Goal: Information Seeking & Learning: Learn about a topic

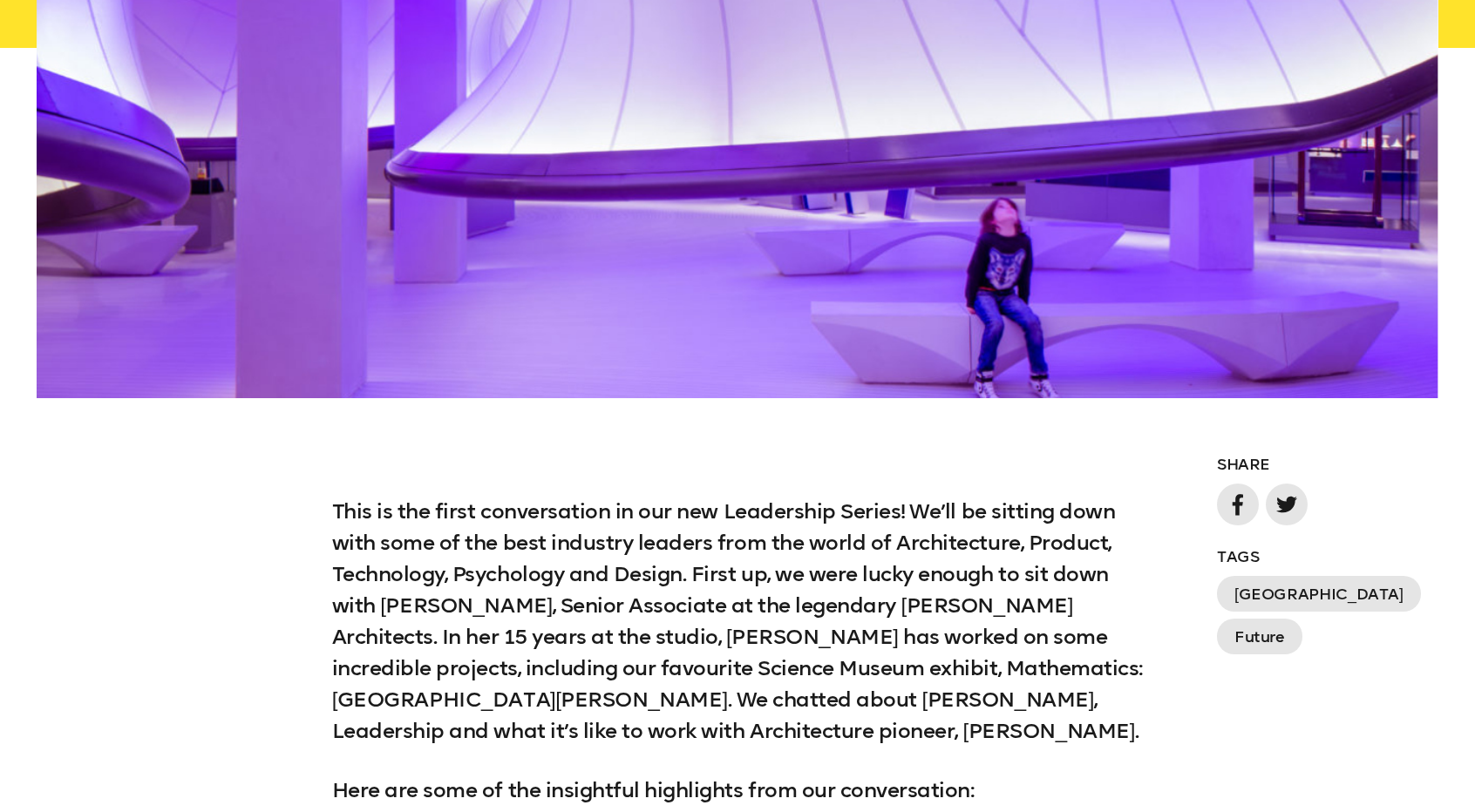
scroll to position [1181, 0]
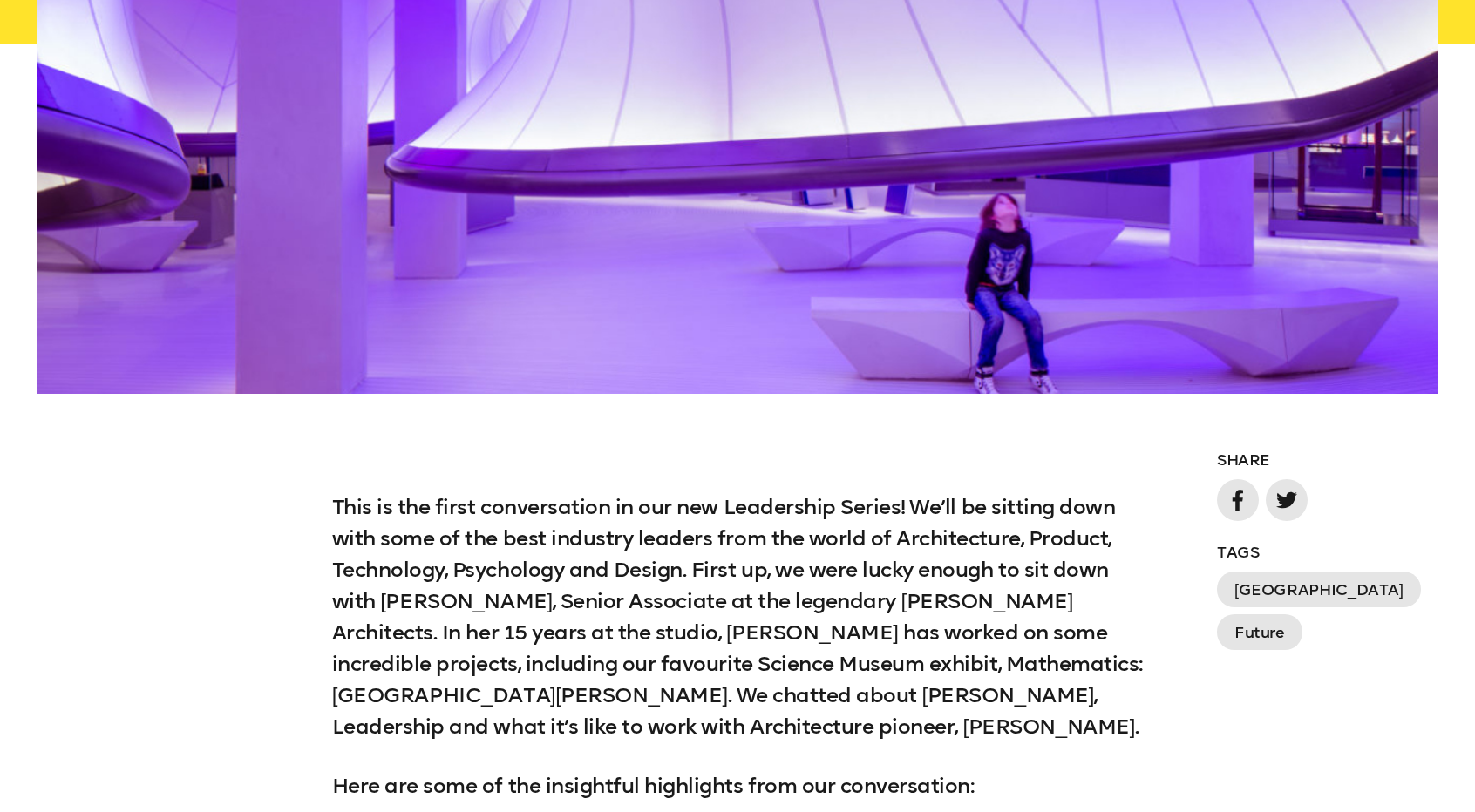
drag, startPoint x: 596, startPoint y: 374, endPoint x: 426, endPoint y: 443, distance: 183.5
click at [426, 492] on p "This is the first conversation in our new Leadership Series! We’ll be sitting d…" at bounding box center [738, 617] width 811 height 251
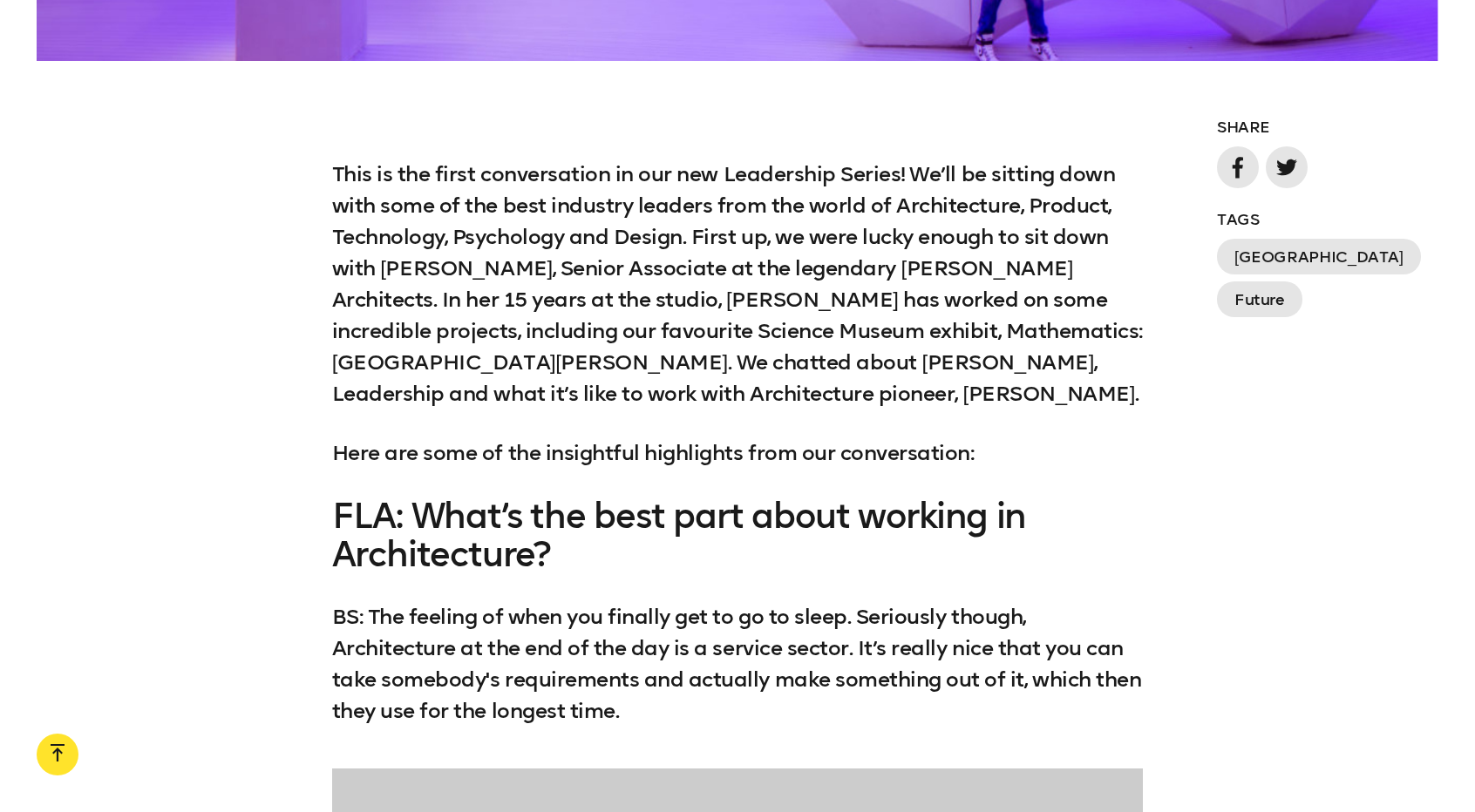
scroll to position [1521, 0]
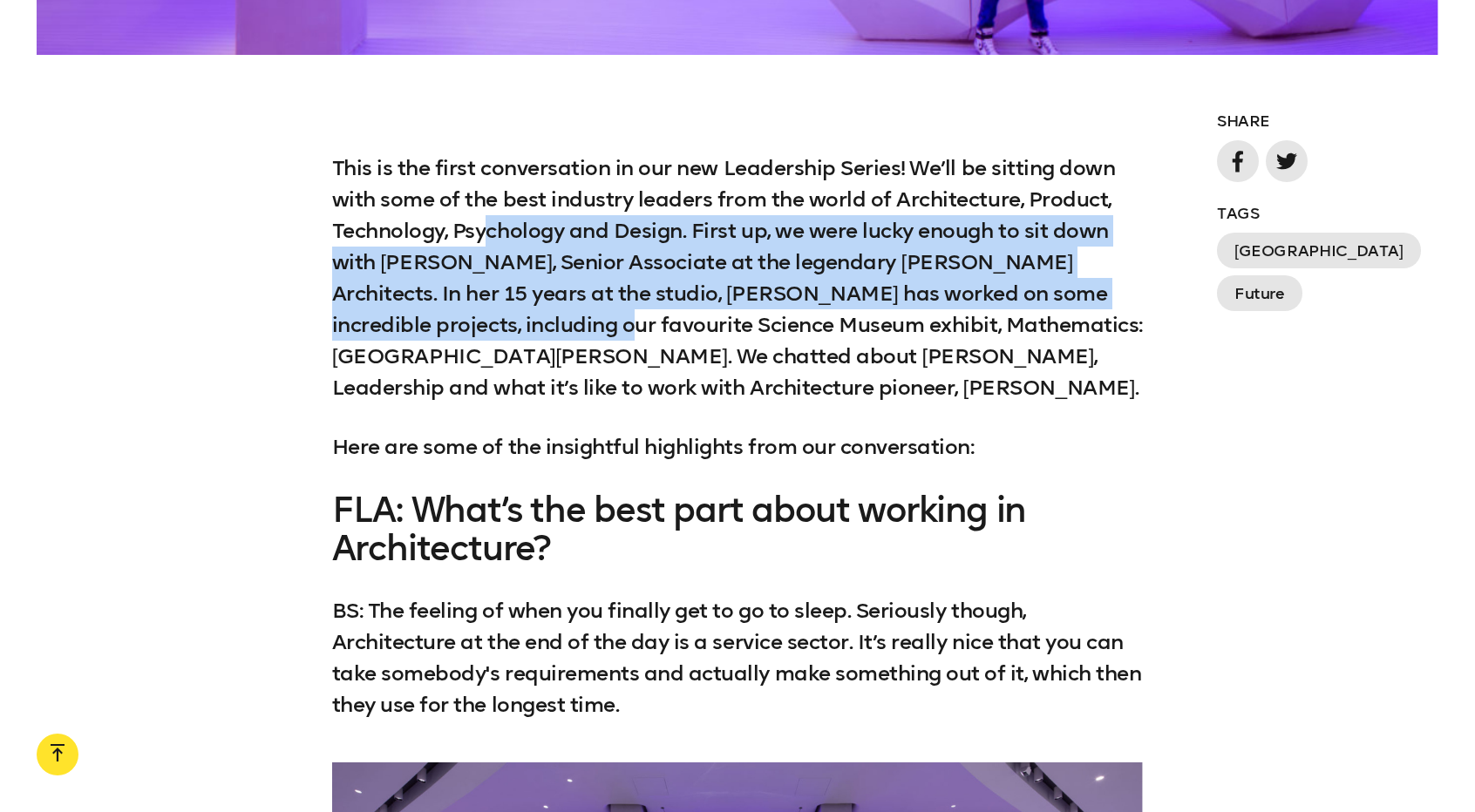
drag, startPoint x: 485, startPoint y: 164, endPoint x: 535, endPoint y: 260, distance: 108.2
click at [535, 260] on p "This is the first conversation in our new Leadership Series! We’ll be sitting d…" at bounding box center [738, 277] width 811 height 251
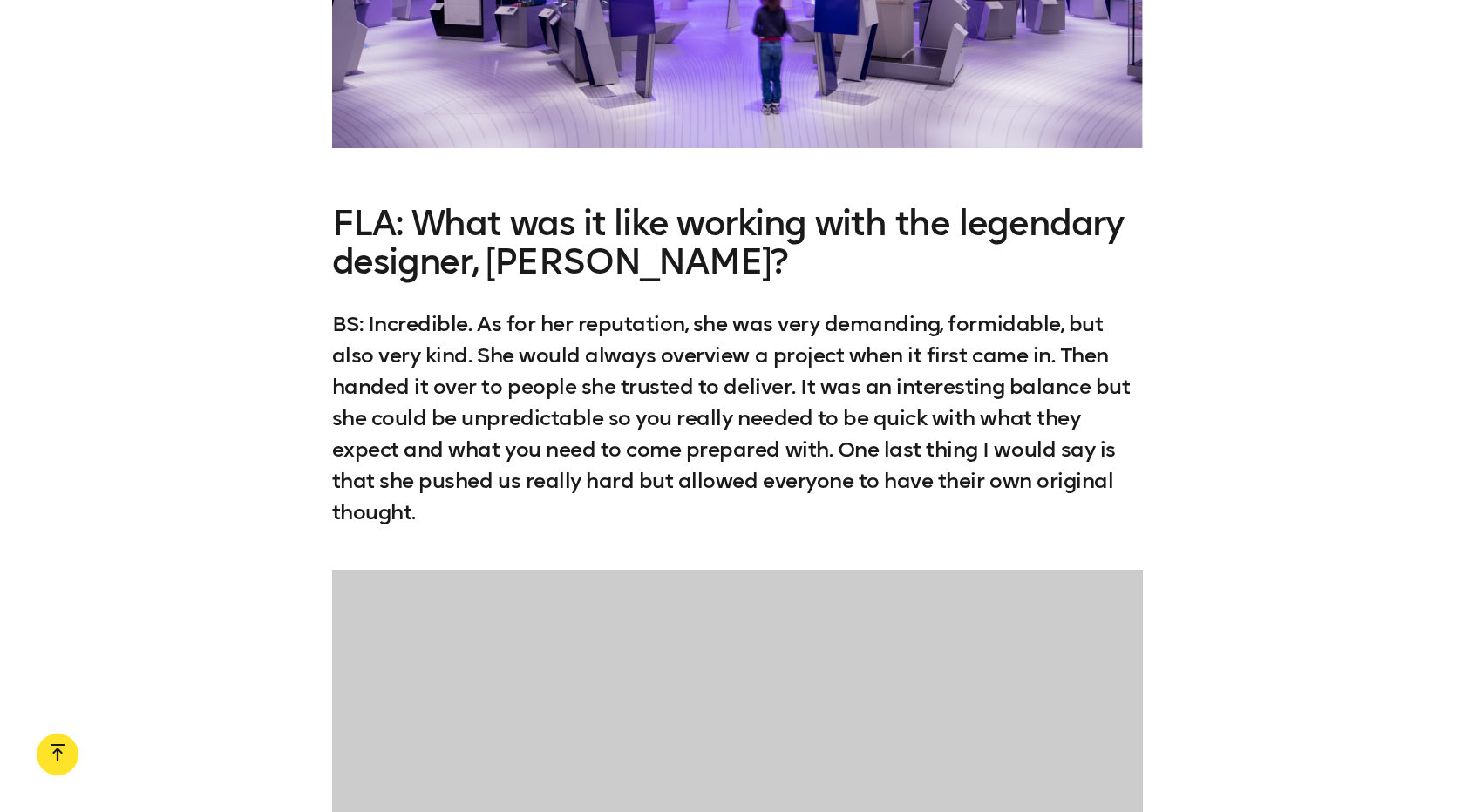
scroll to position [2600, 0]
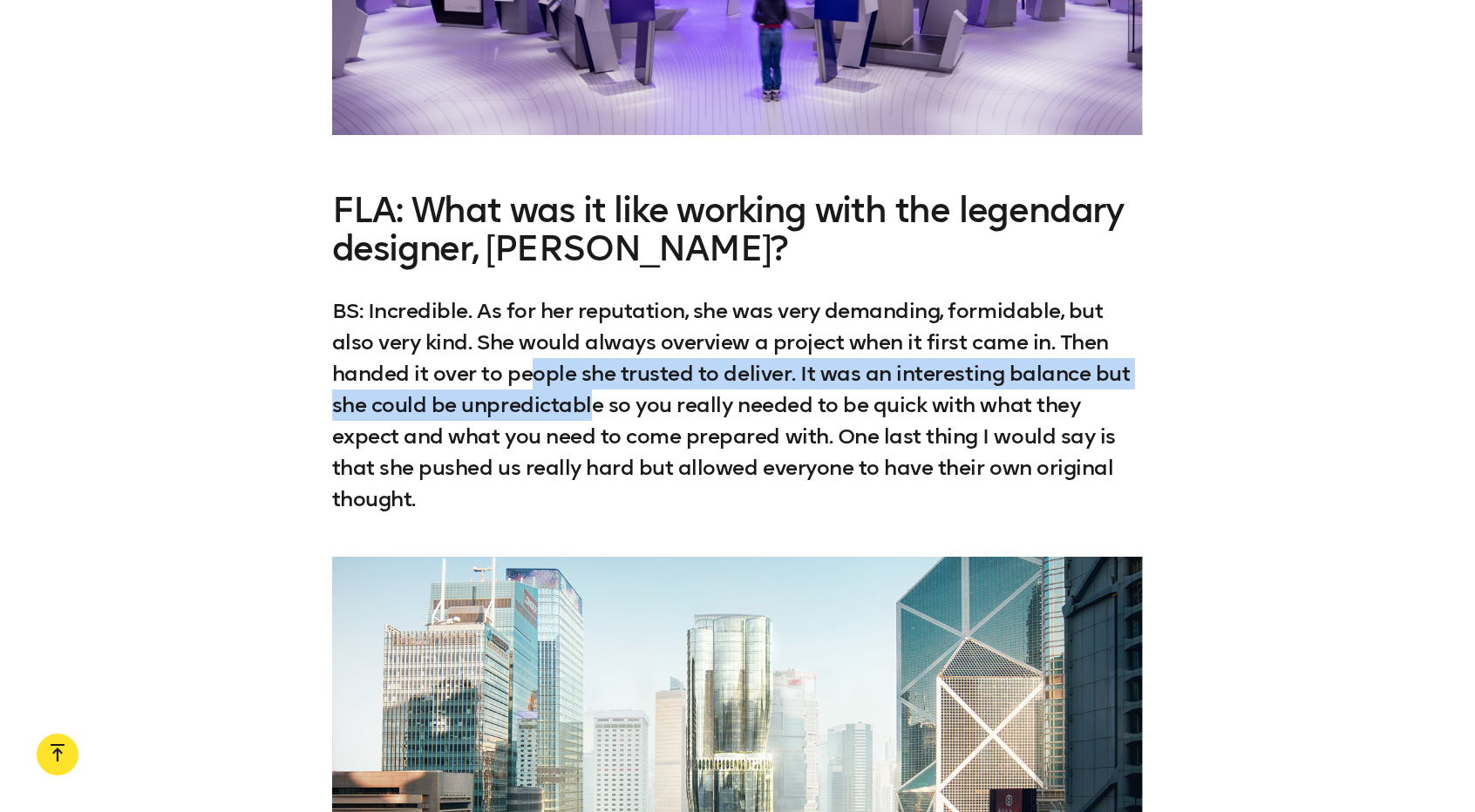
drag, startPoint x: 532, startPoint y: 281, endPoint x: 598, endPoint y: 328, distance: 81.0
click at [598, 328] on p "BS: Incredible. As for her reputation, she was very demanding, formidable, but …" at bounding box center [738, 406] width 811 height 220
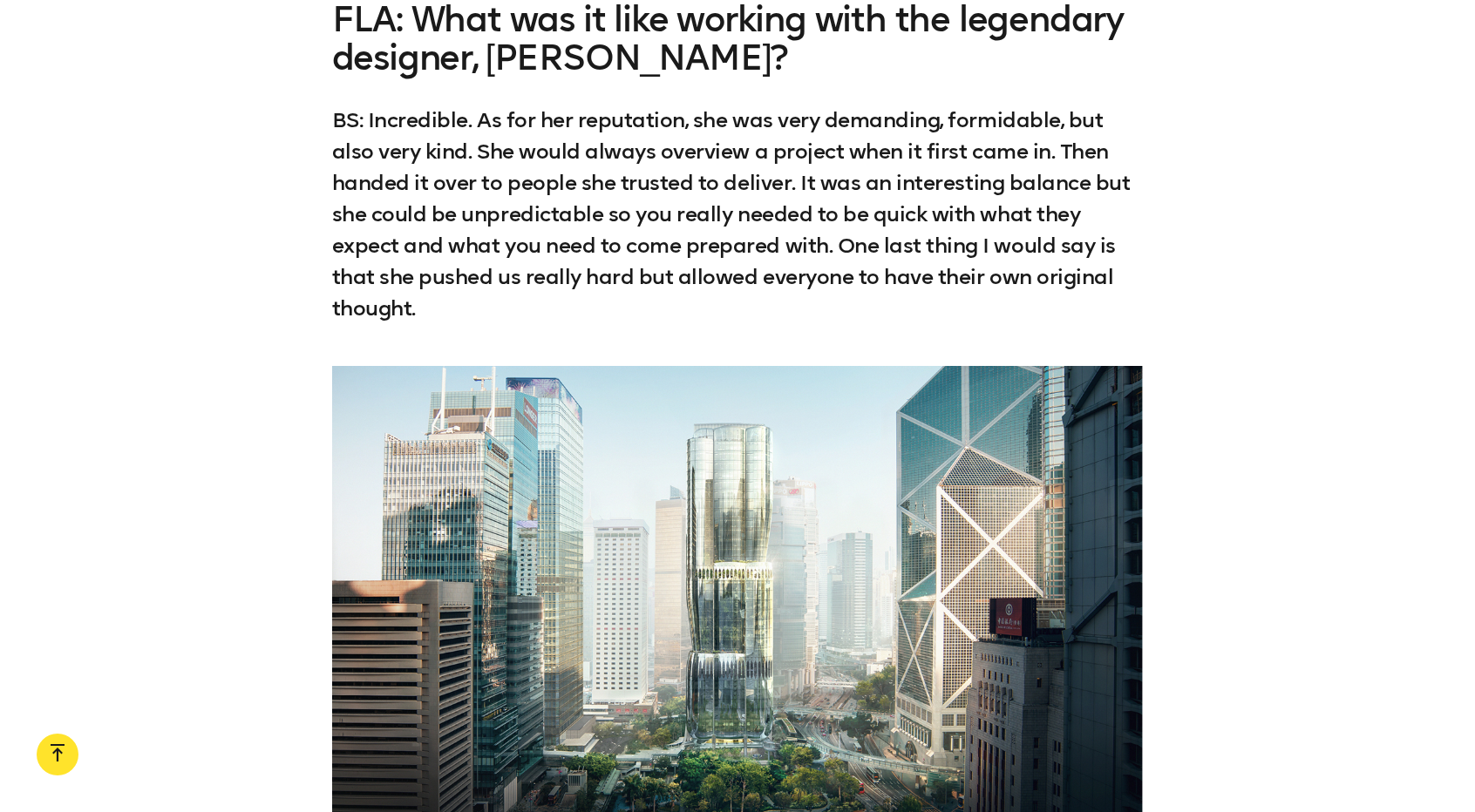
scroll to position [2791, 0]
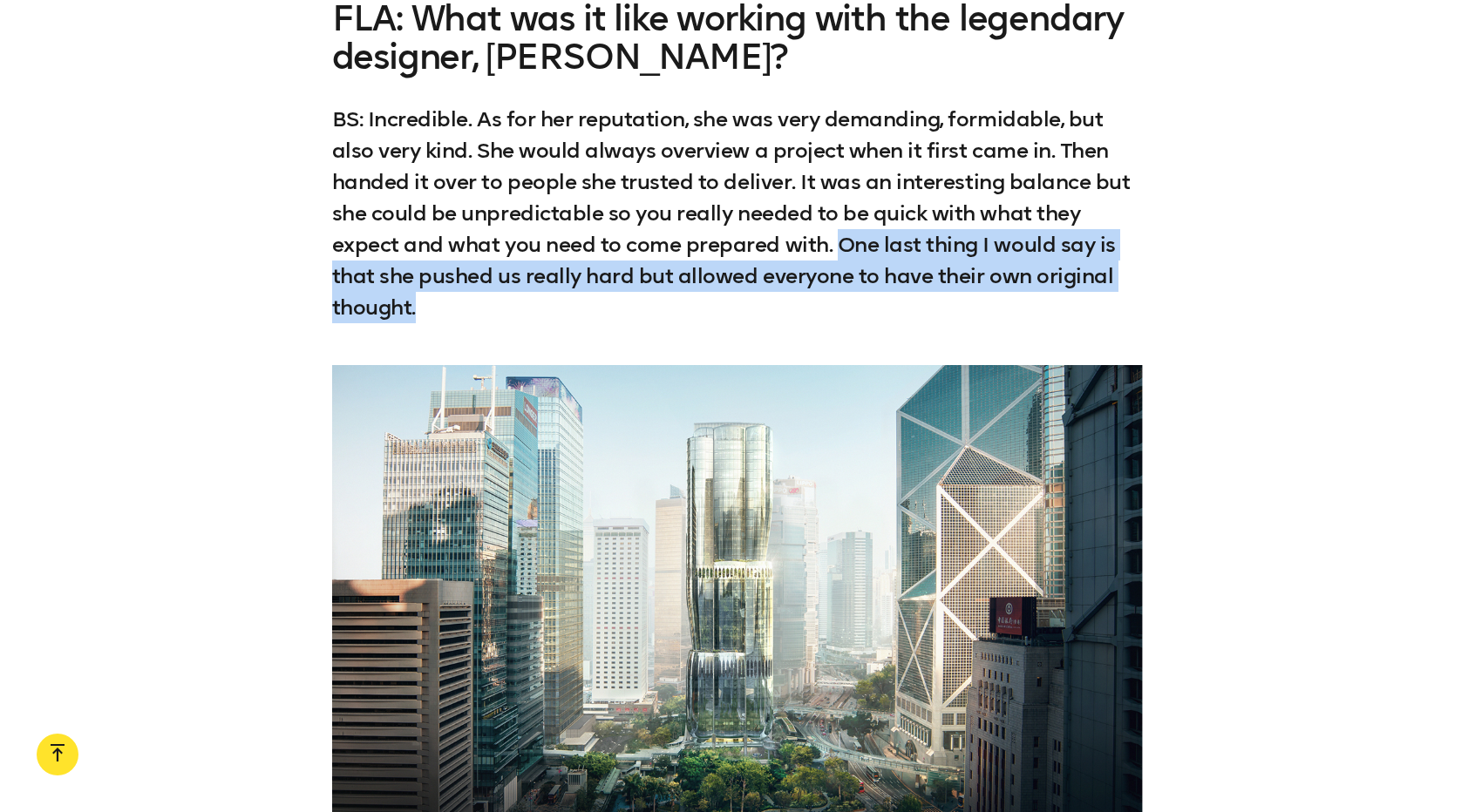
drag, startPoint x: 844, startPoint y: 162, endPoint x: 855, endPoint y: 226, distance: 64.9
click at [855, 226] on p "BS: Incredible. As for her reputation, she was very demanding, formidable, but …" at bounding box center [738, 213] width 811 height 220
copy p "One last thing I would say is that she pushed us really hard but allowed everyo…"
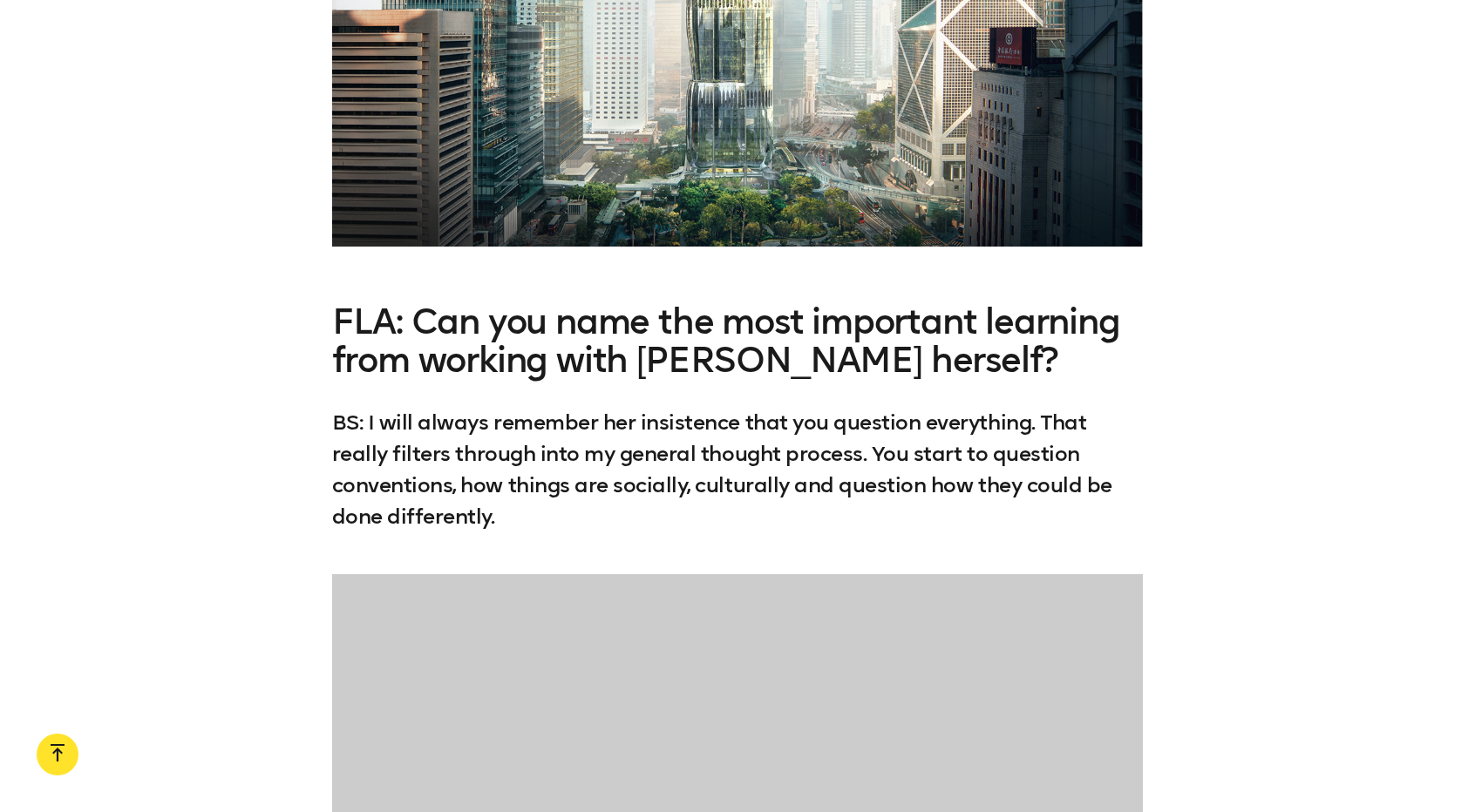
scroll to position [3363, 0]
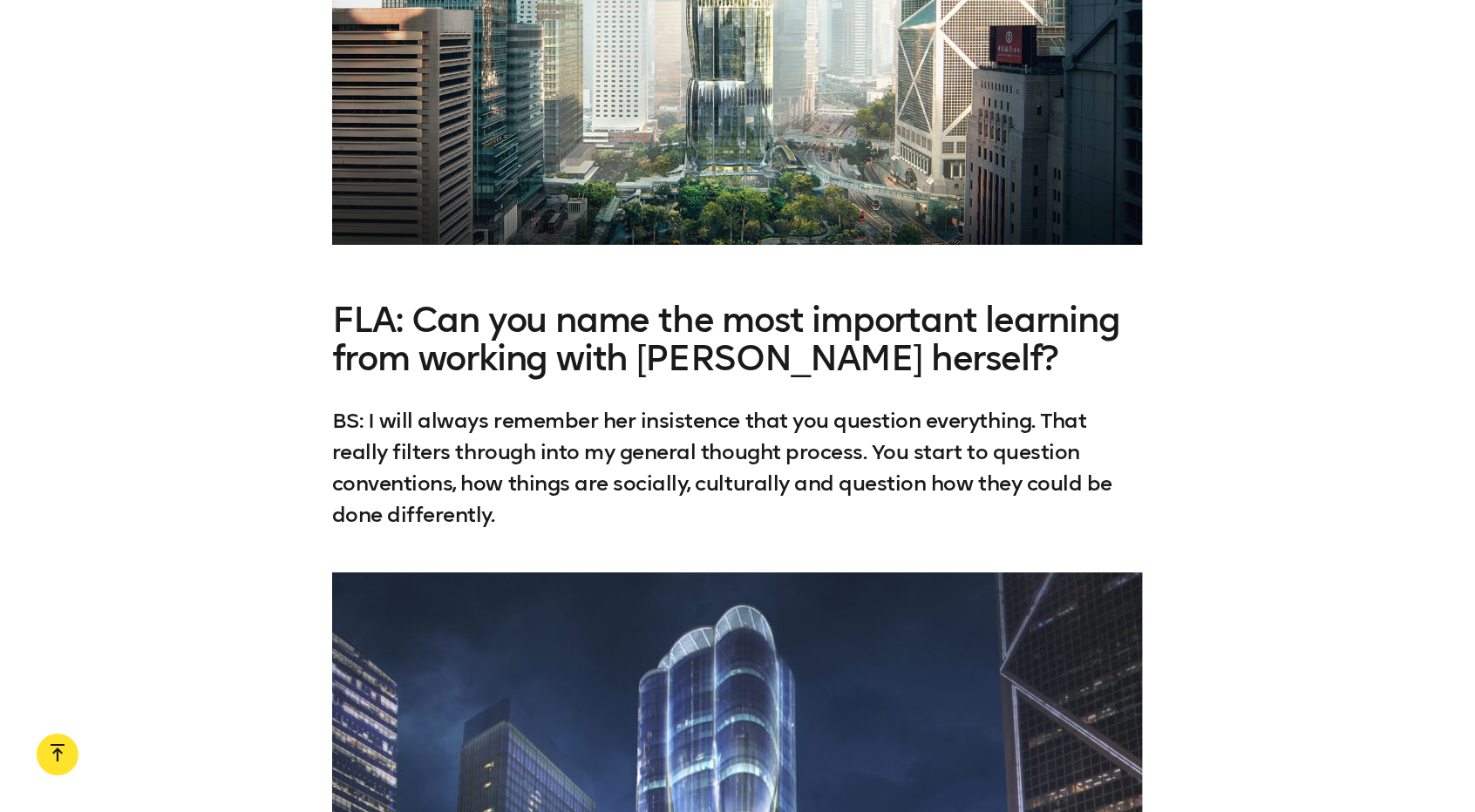
click at [567, 406] on p "BS: I will always remember her insistence that you question everything. That re…" at bounding box center [738, 468] width 811 height 125
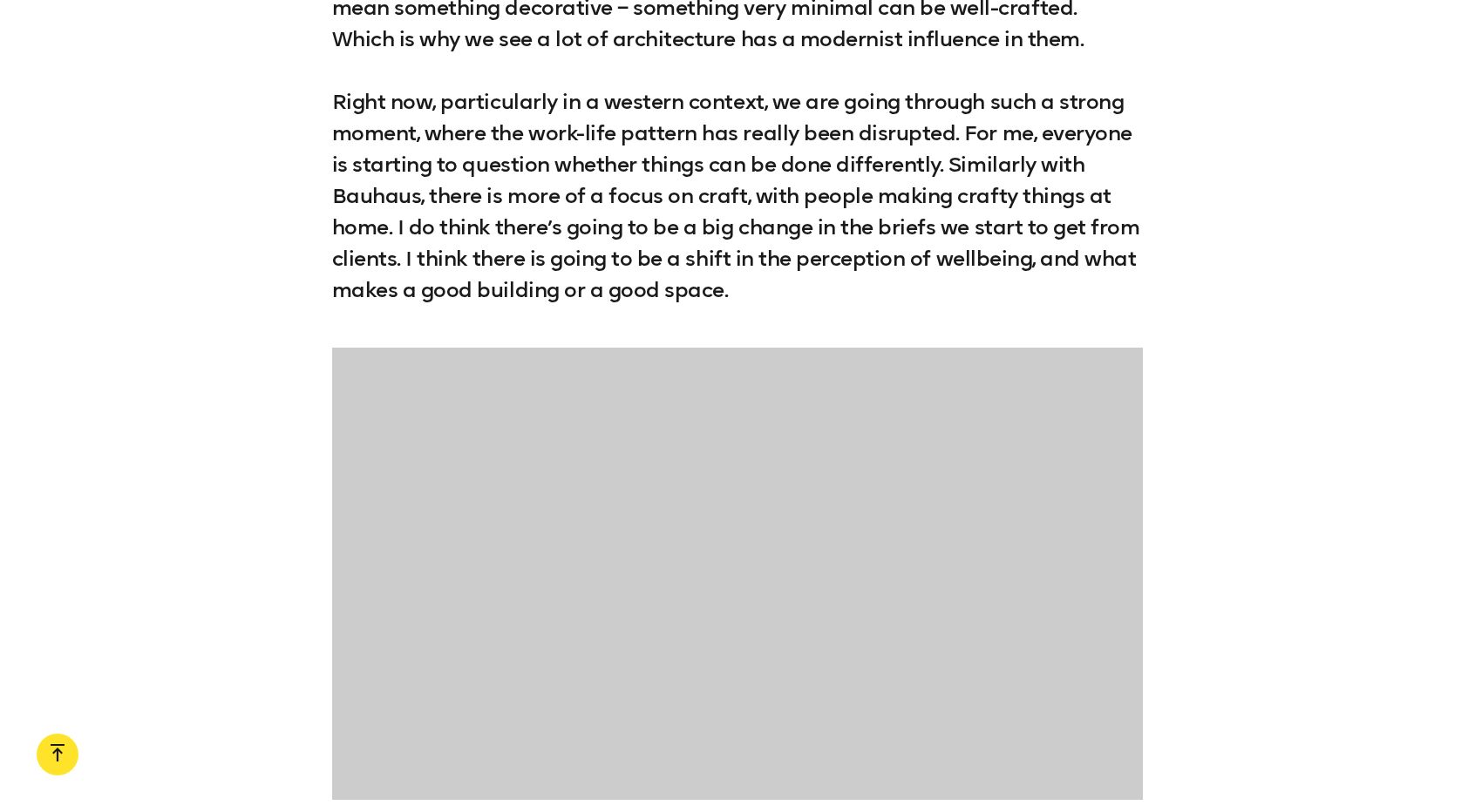
scroll to position [6617, 0]
